Goal: Information Seeking & Learning: Learn about a topic

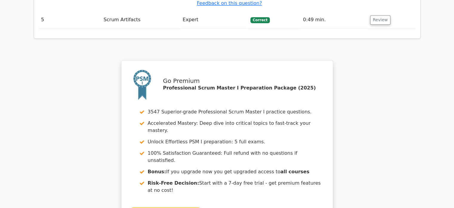
scroll to position [1113, 0]
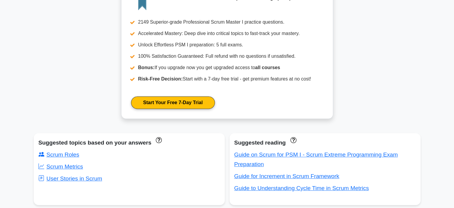
scroll to position [228, 0]
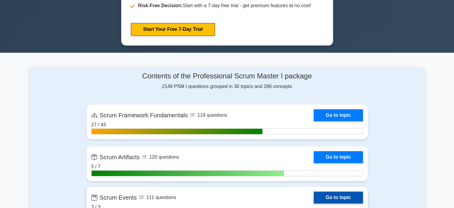
scroll to position [418, 0]
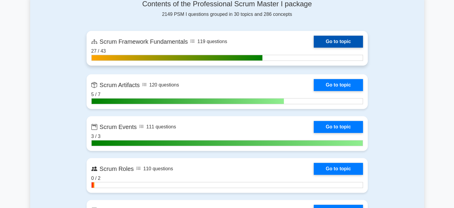
click at [338, 44] on link "Go to topic" at bounding box center [338, 42] width 49 height 12
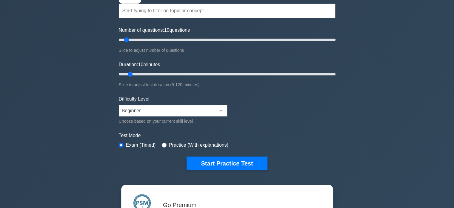
scroll to position [0, 0]
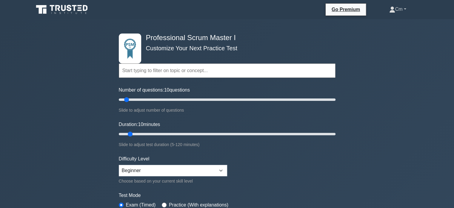
click at [395, 7] on link "Cm" at bounding box center [398, 9] width 46 height 12
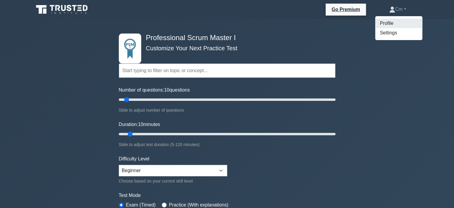
click at [387, 24] on link "Profile" at bounding box center [398, 24] width 47 height 10
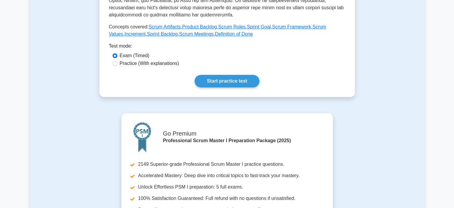
scroll to position [269, 0]
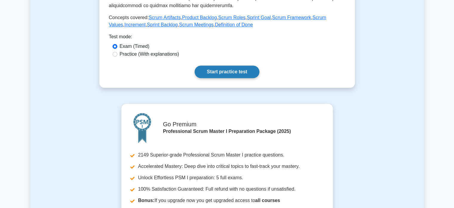
click at [235, 74] on link "Start practice test" at bounding box center [227, 71] width 65 height 13
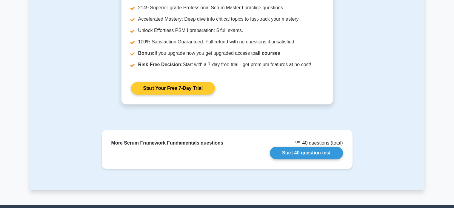
scroll to position [448, 0]
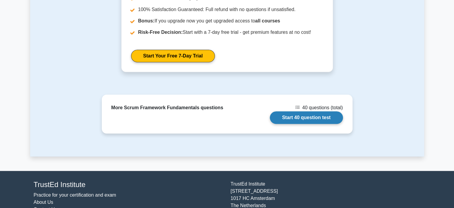
click at [323, 119] on link "Start 40 question test" at bounding box center [306, 117] width 73 height 13
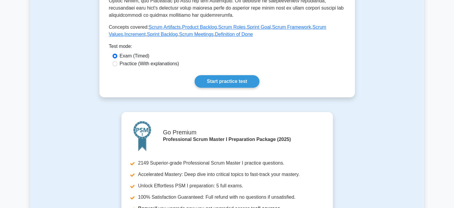
scroll to position [329, 0]
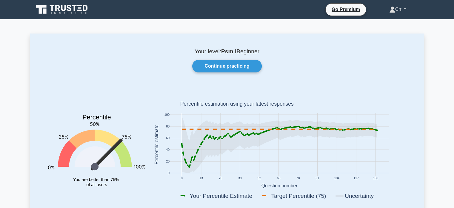
click at [399, 8] on link "Cm" at bounding box center [398, 9] width 46 height 12
click at [390, 25] on link "Profile" at bounding box center [398, 24] width 47 height 10
click at [396, 9] on link "Cm" at bounding box center [398, 9] width 46 height 12
click at [387, 32] on link "Settings" at bounding box center [398, 33] width 47 height 10
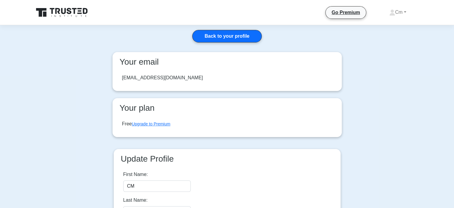
drag, startPoint x: 184, startPoint y: 76, endPoint x: 118, endPoint y: 74, distance: 65.4
click at [118, 74] on div "[EMAIL_ADDRESS][DOMAIN_NAME]" at bounding box center [227, 77] width 220 height 17
copy div "[EMAIL_ADDRESS][DOMAIN_NAME]"
